Goal: Information Seeking & Learning: Learn about a topic

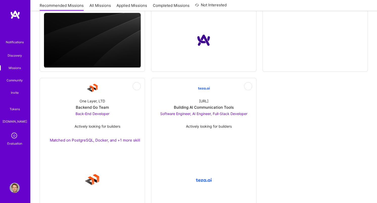
scroll to position [168, 0]
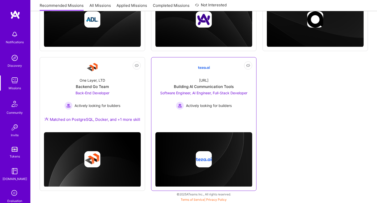
click at [217, 85] on div "Building AI Communication Tools" at bounding box center [204, 86] width 60 height 5
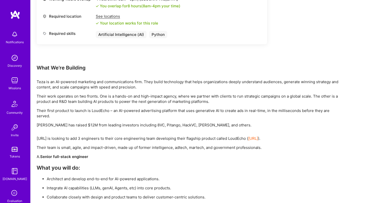
scroll to position [648, 0]
